Goal: Transaction & Acquisition: Obtain resource

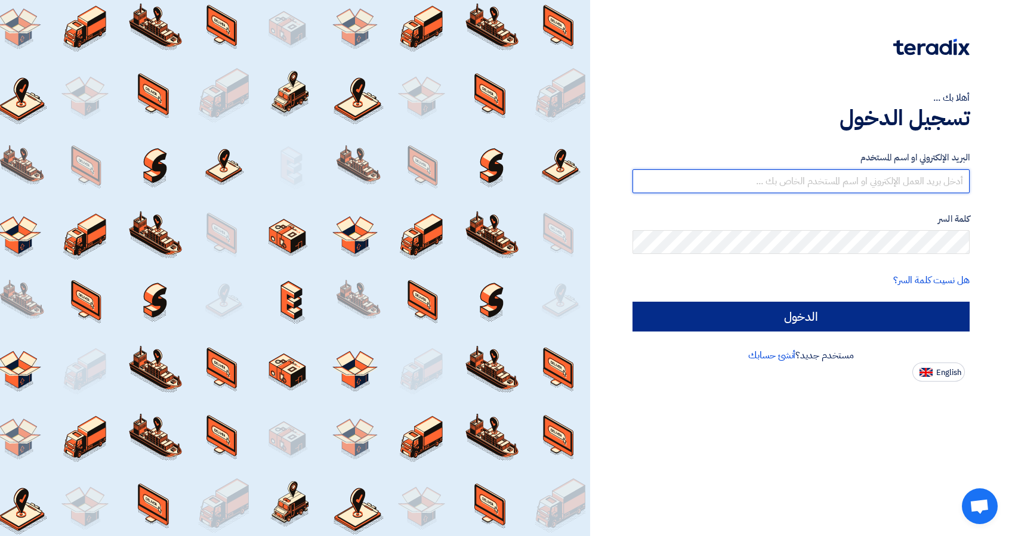
type input "[EMAIL_ADDRESS][DOMAIN_NAME]"
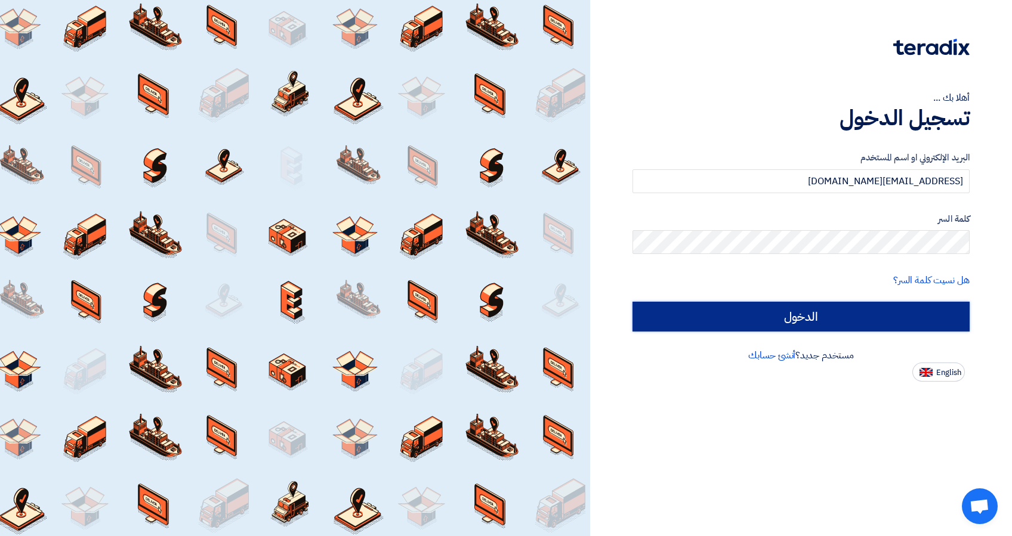
click at [794, 319] on input "الدخول" at bounding box center [801, 317] width 337 height 30
type input "Sign in"
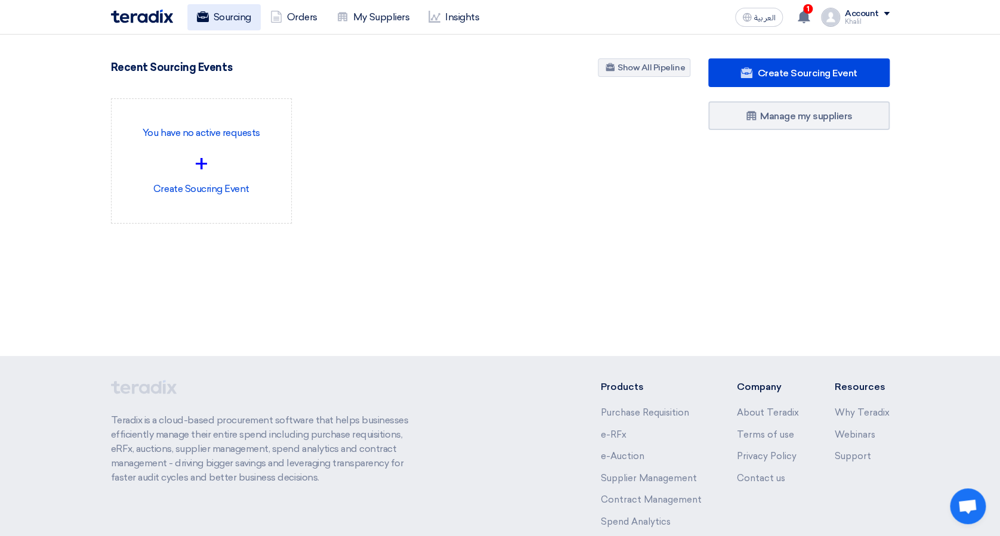
click at [237, 24] on link "Sourcing" at bounding box center [223, 17] width 73 height 26
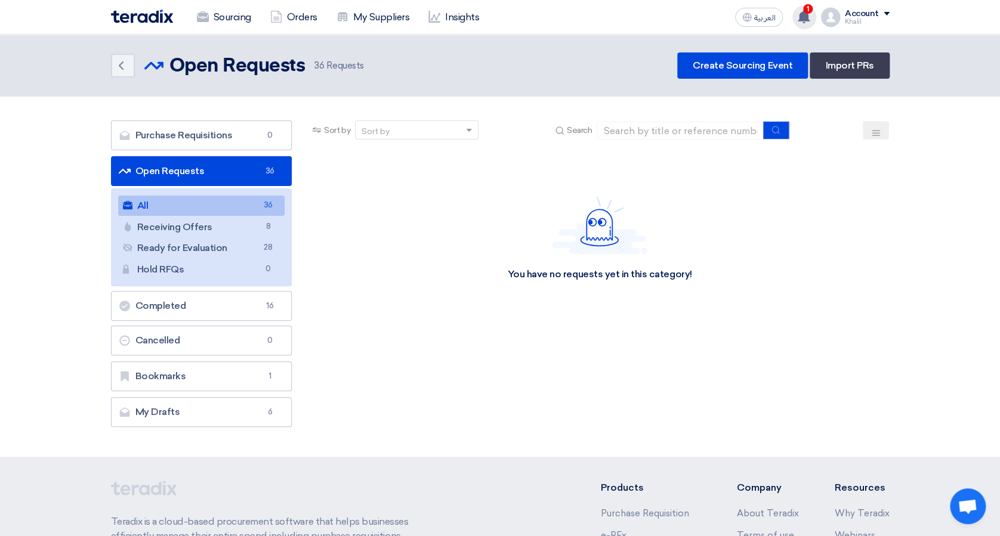
click at [801, 22] on icon at bounding box center [803, 16] width 13 height 13
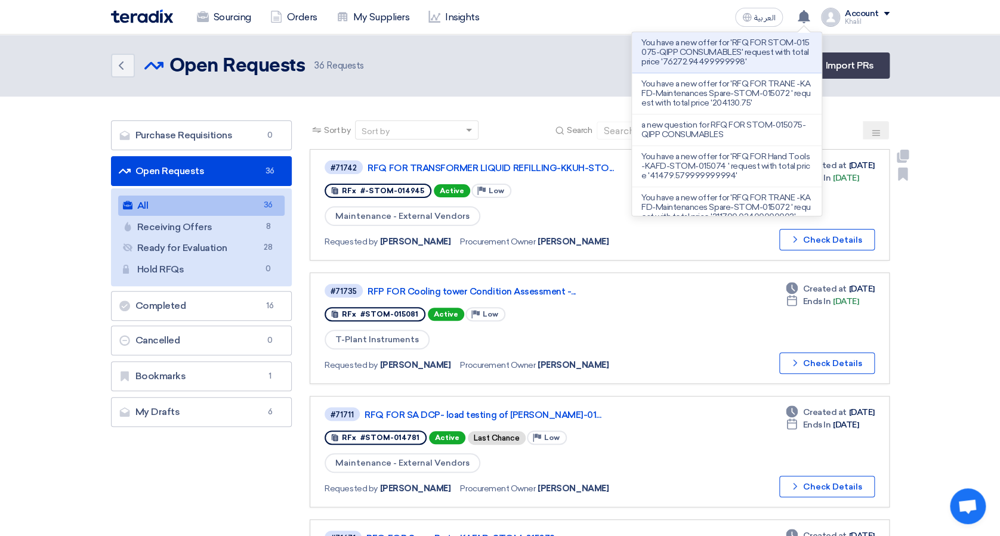
click at [883, 165] on link "#71742 RFQ FOR TRANSFORMER LIQUID REFILLING-KKUH-STO... RFx #-STOM-014945 Activ…" at bounding box center [599, 205] width 579 height 112
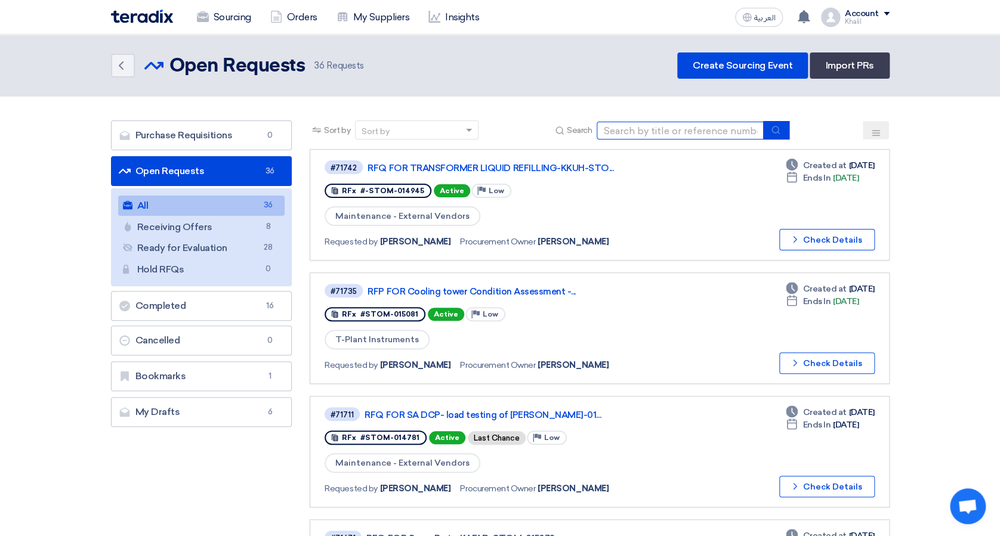
click at [668, 125] on input at bounding box center [680, 131] width 167 height 18
paste input "STOM-015113"
type input "STOM-015113"
click at [774, 127] on icon "submit" at bounding box center [776, 130] width 10 height 10
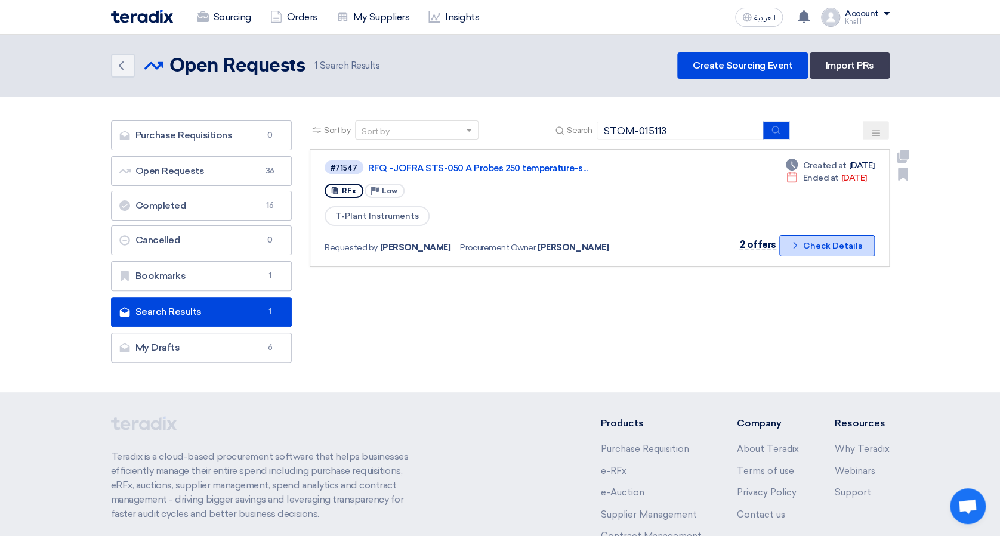
click at [806, 246] on button "Check details Check Details" at bounding box center [826, 245] width 95 height 21
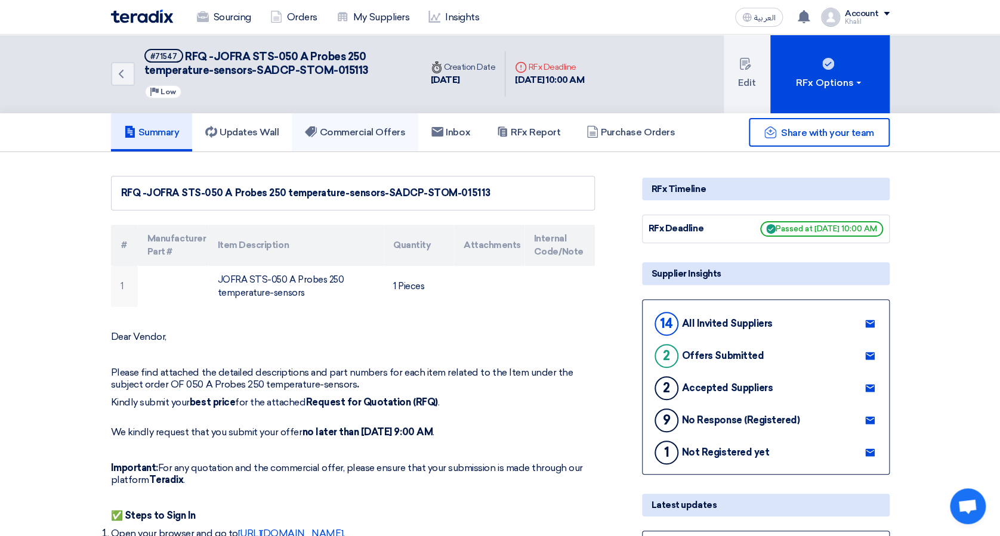
click at [379, 119] on link "Commercial Offers" at bounding box center [355, 132] width 127 height 38
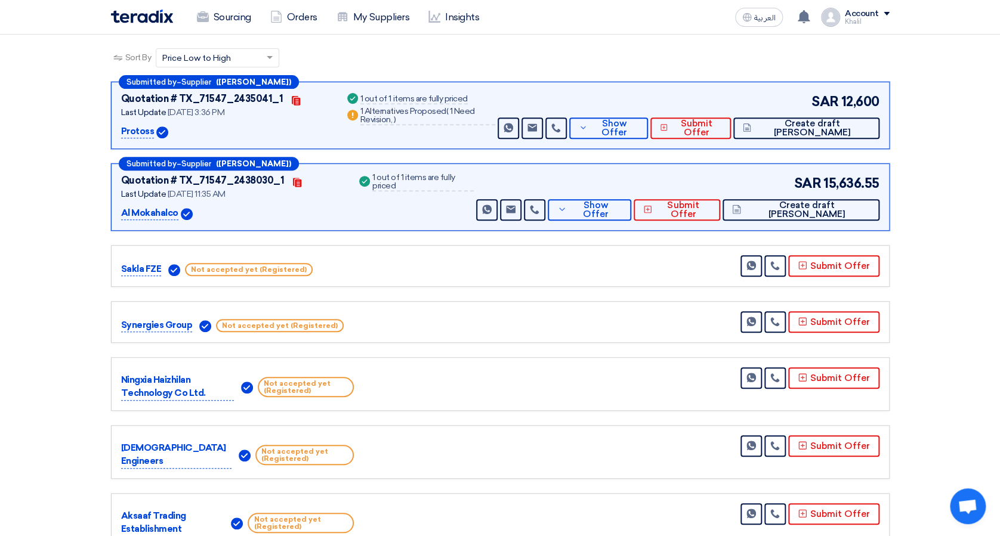
scroll to position [159, 0]
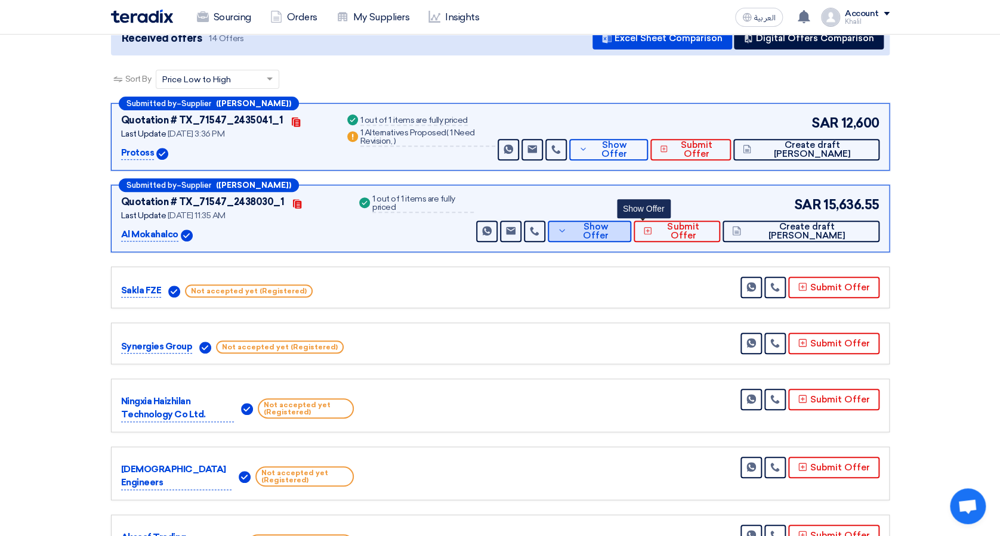
click at [567, 233] on icon at bounding box center [562, 231] width 10 height 10
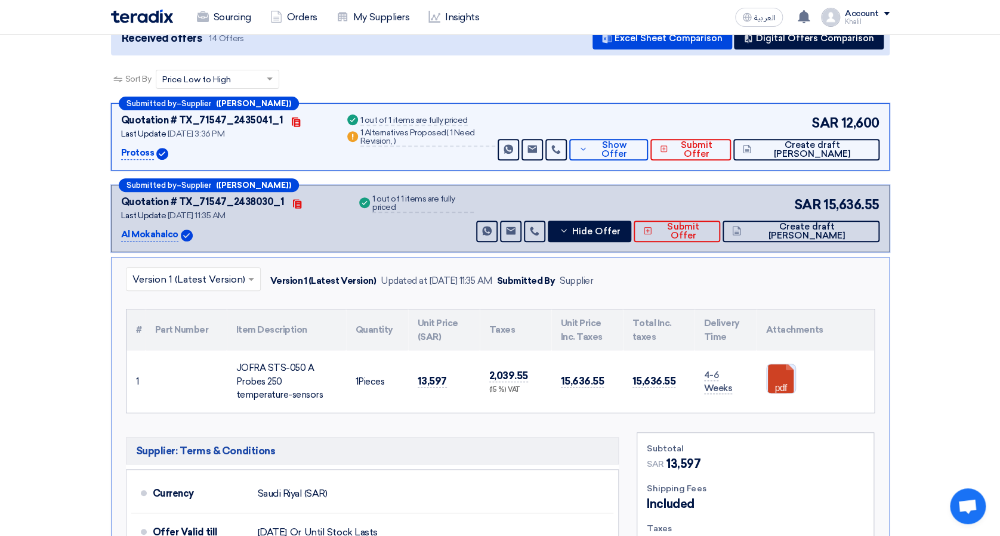
click at [773, 381] on link at bounding box center [814, 401] width 95 height 72
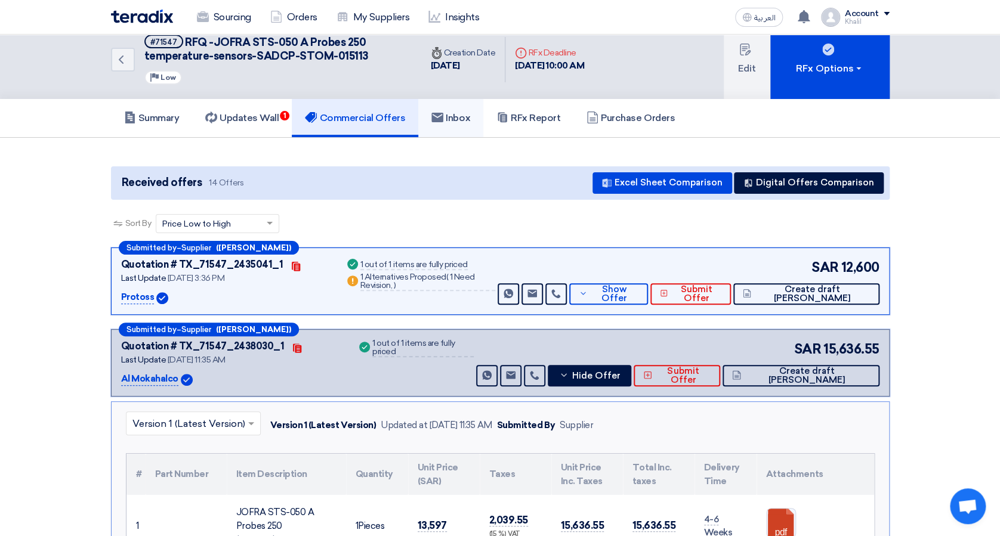
scroll to position [0, 0]
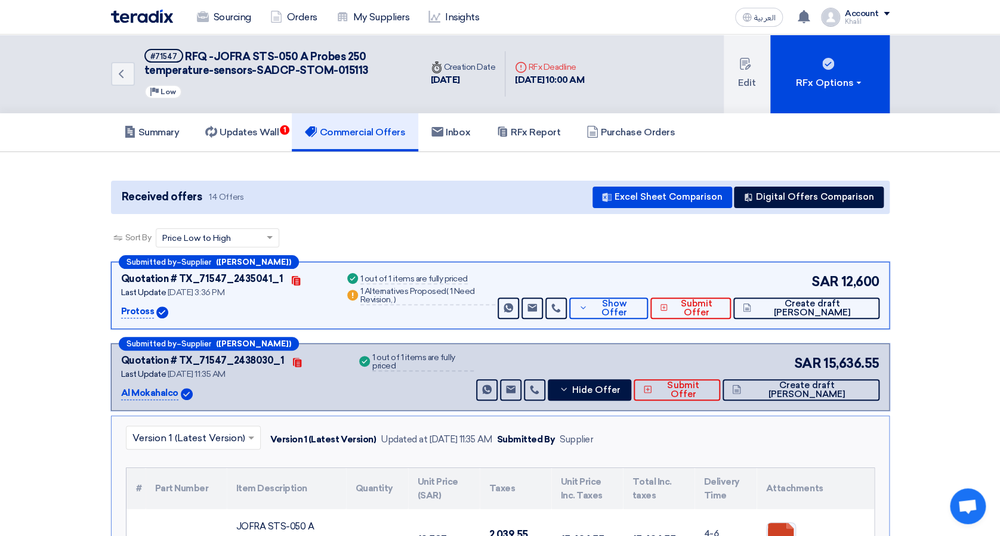
click at [313, 60] on span "RFQ -JOFRA STS-050 A Probes 250 temperature-sensors-SADCP-STOM-015113" at bounding box center [256, 63] width 224 height 27
click at [314, 60] on span "RFQ -JOFRA STS-050 A Probes 250 temperature-sensors-SADCP-STOM-015113" at bounding box center [256, 63] width 224 height 27
click at [286, 62] on span "RFQ -JOFRA STS-050 A Probes 250 temperature-sensors-SADCP-STOM-015113" at bounding box center [256, 63] width 224 height 27
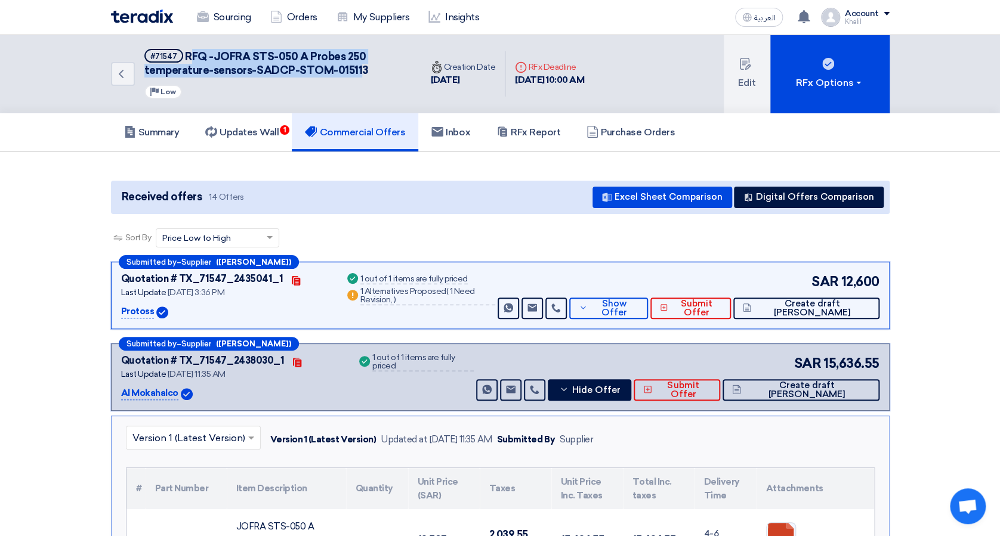
drag, startPoint x: 188, startPoint y: 54, endPoint x: 359, endPoint y: 72, distance: 171.6
click at [359, 72] on span "RFQ -JOFRA STS-050 A Probes 250 temperature-sensors-SADCP-STOM-015113" at bounding box center [256, 63] width 224 height 27
click at [192, 57] on span "RFQ -JOFRA STS-050 A Probes 250 temperature-sensors-SADCP-STOM-015113" at bounding box center [256, 63] width 224 height 27
drag, startPoint x: 181, startPoint y: 54, endPoint x: 372, endPoint y: 76, distance: 192.2
click at [372, 76] on h5 "#71547 RFQ -JOFRA STS-050 A Probes 250 temperature-sensors-SADCP-STOM-015113" at bounding box center [275, 63] width 263 height 29
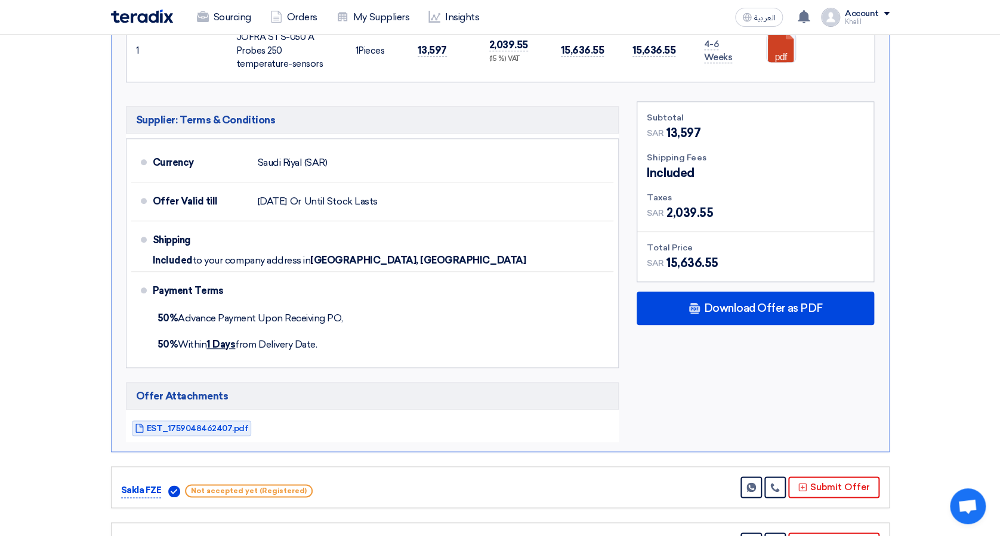
scroll to position [557, 0]
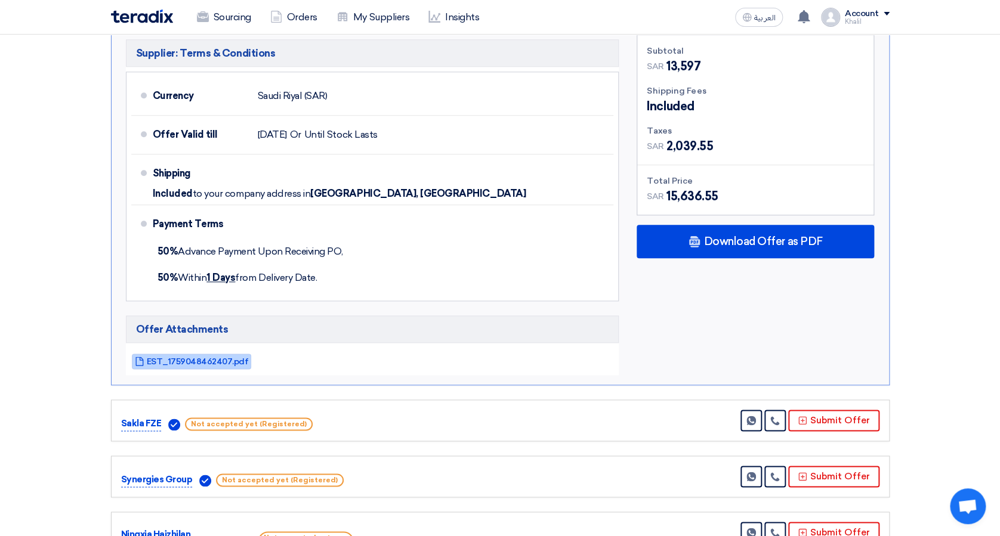
click at [215, 357] on span "EST_1759048462407.pdf" at bounding box center [198, 361] width 102 height 9
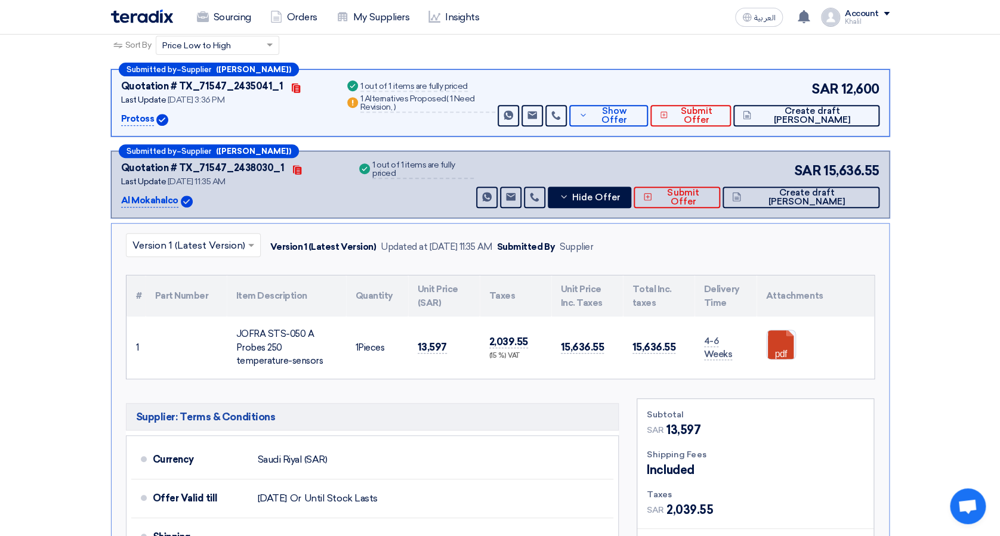
scroll to position [159, 0]
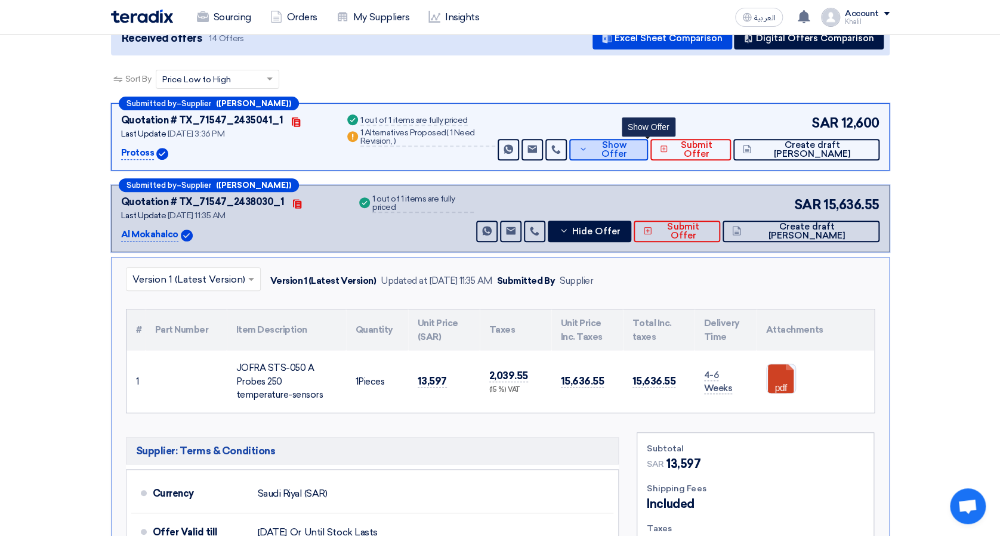
click at [627, 144] on button "Show Offer" at bounding box center [608, 149] width 79 height 21
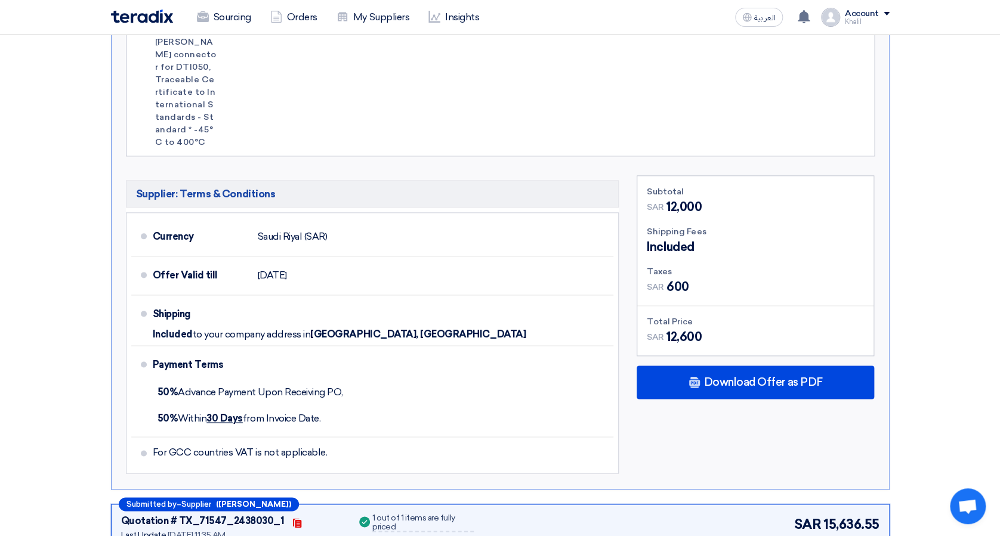
scroll to position [636, 0]
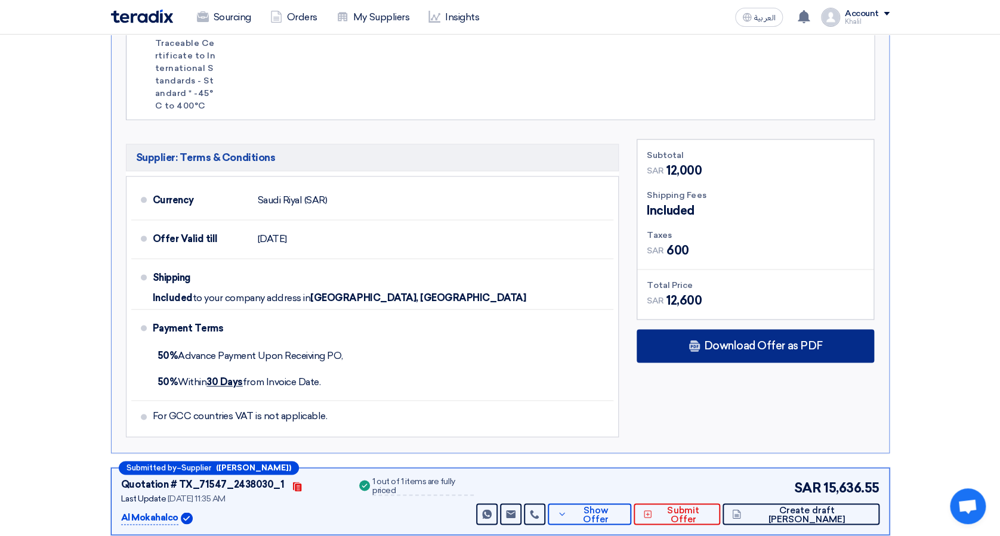
click at [730, 341] on span "Download Offer as PDF" at bounding box center [763, 346] width 119 height 11
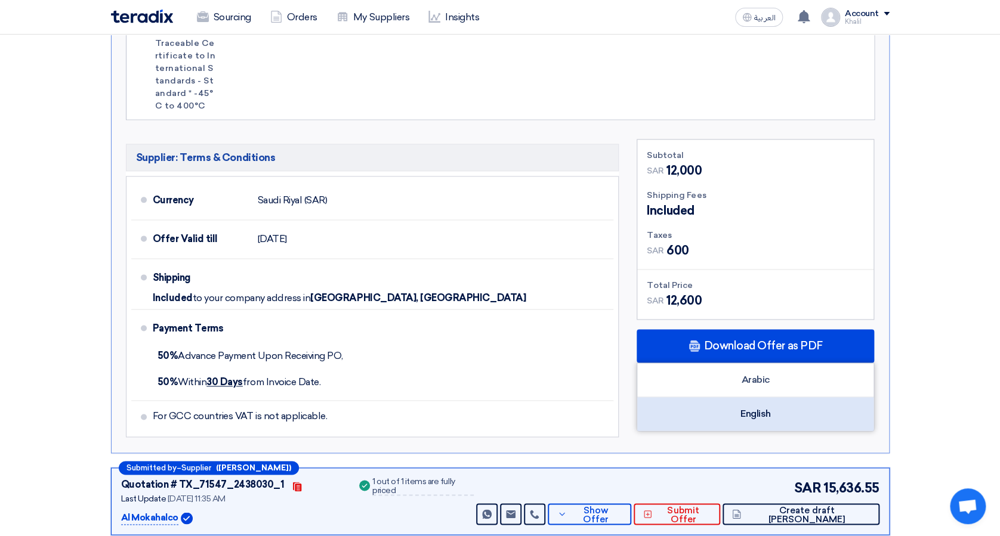
click at [747, 397] on div "English" at bounding box center [755, 413] width 236 height 33
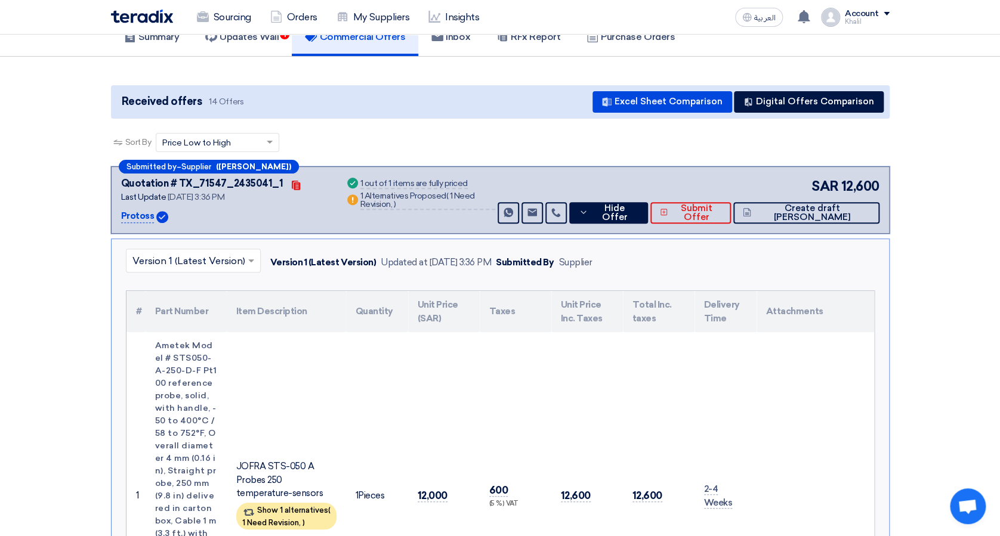
scroll to position [79, 0]
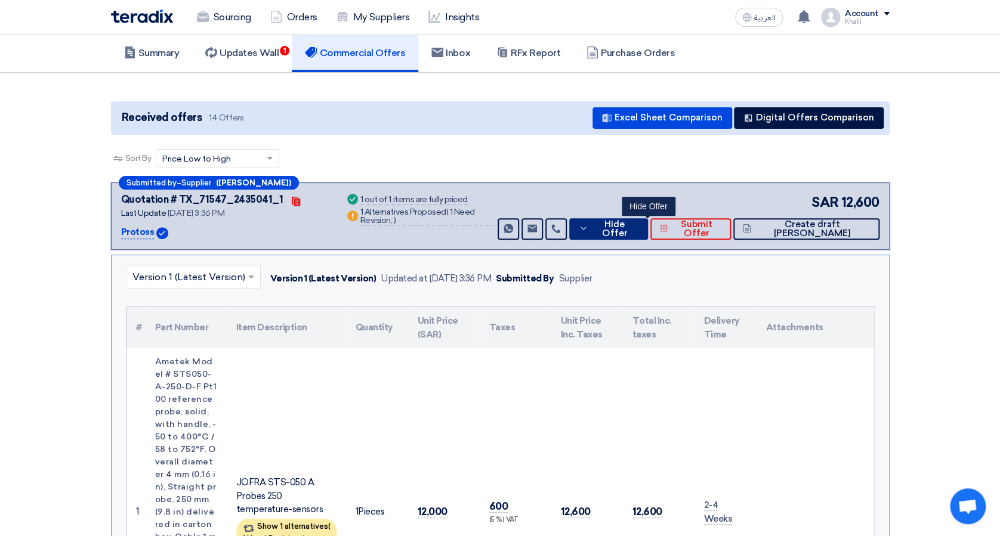
click at [630, 230] on button "Hide Offer" at bounding box center [608, 228] width 79 height 21
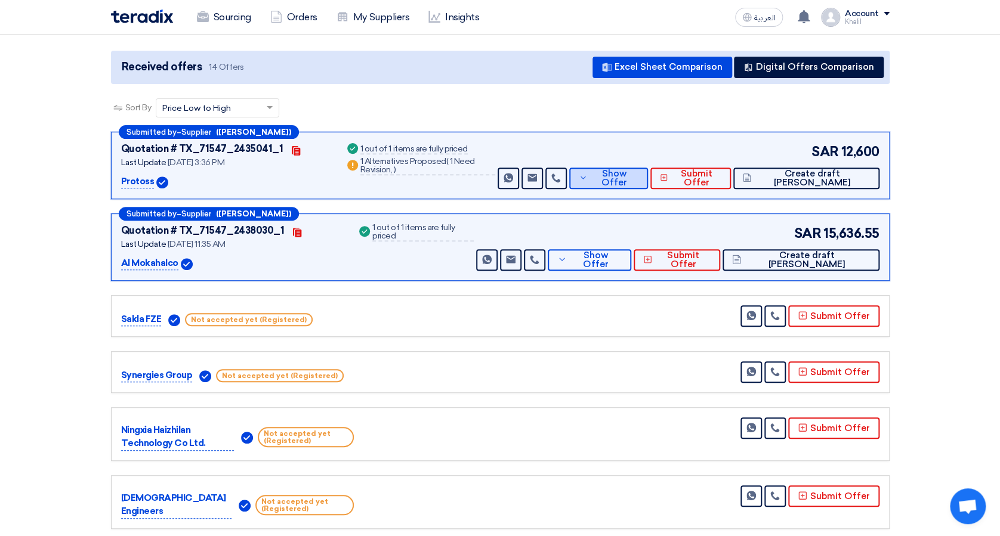
scroll to position [0, 0]
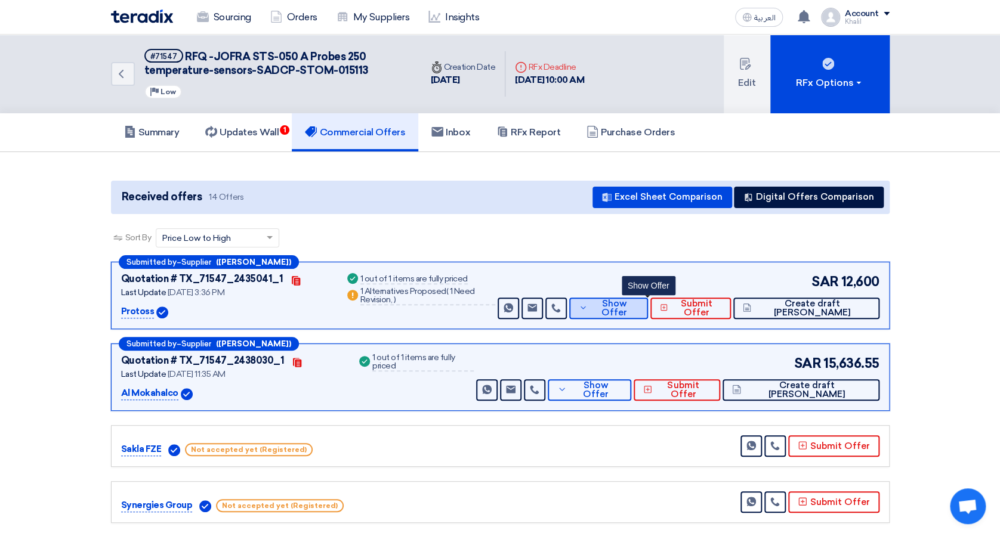
click at [635, 305] on span "Show Offer" at bounding box center [615, 309] width 48 height 18
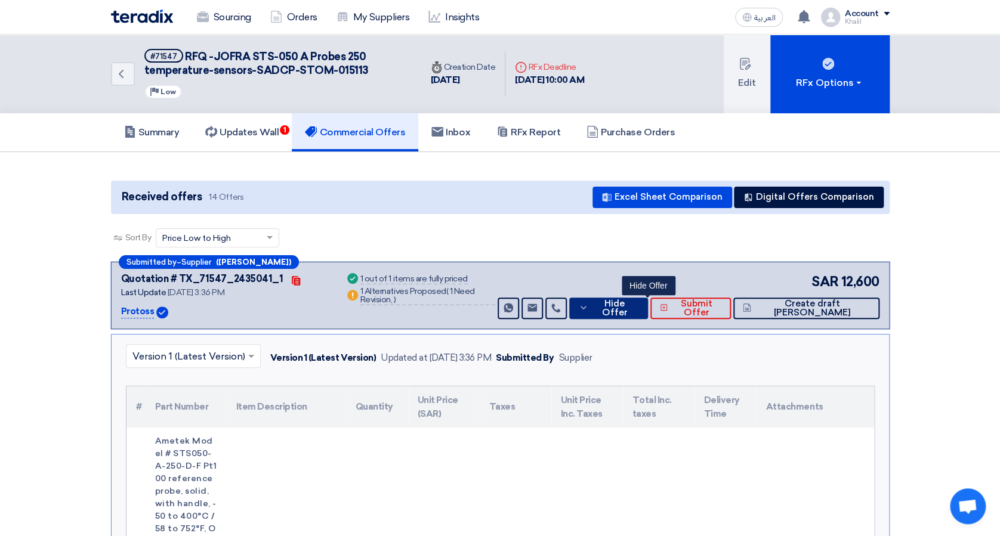
click at [588, 309] on icon at bounding box center [584, 308] width 10 height 10
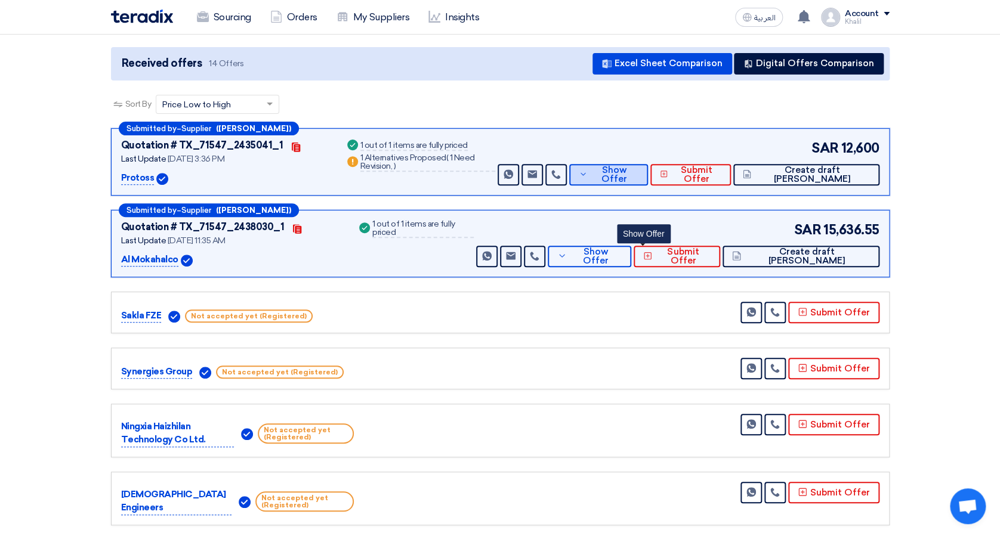
scroll to position [159, 0]
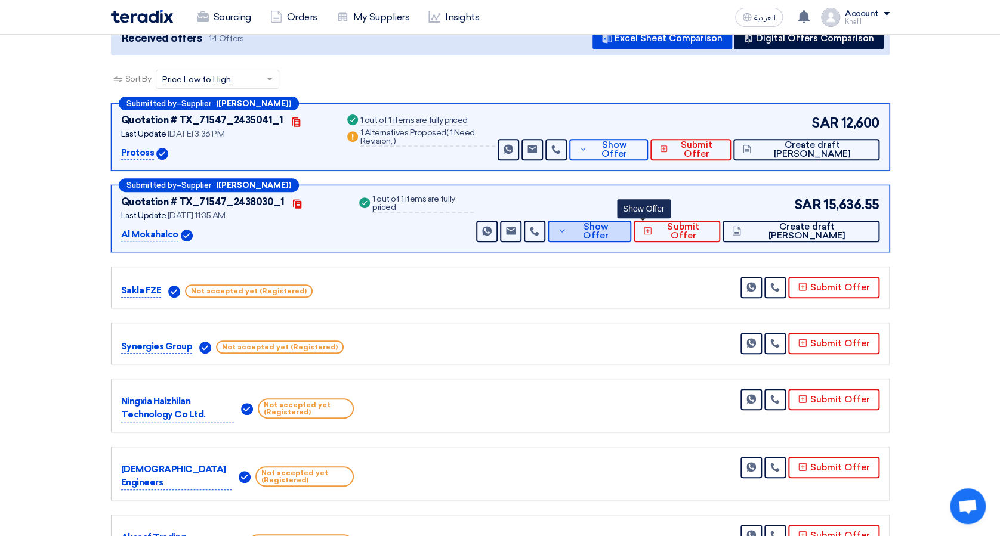
click at [621, 235] on button "Show Offer" at bounding box center [590, 231] width 84 height 21
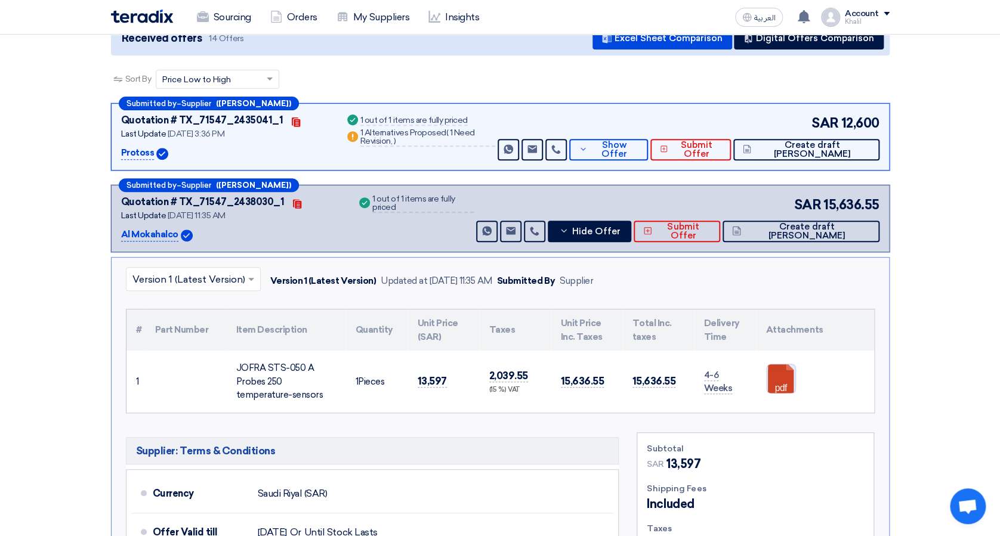
click at [774, 379] on link at bounding box center [814, 401] width 95 height 72
